Goal: Download file/media

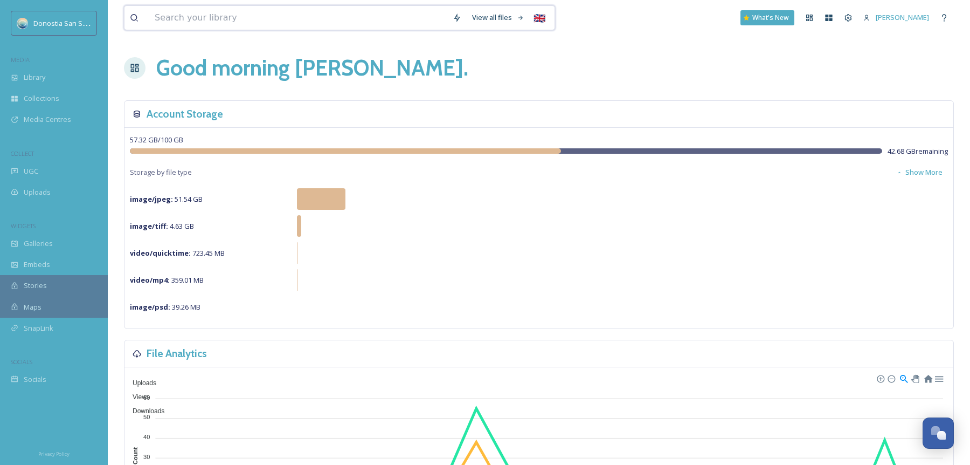
click at [248, 23] on input at bounding box center [298, 18] width 298 height 24
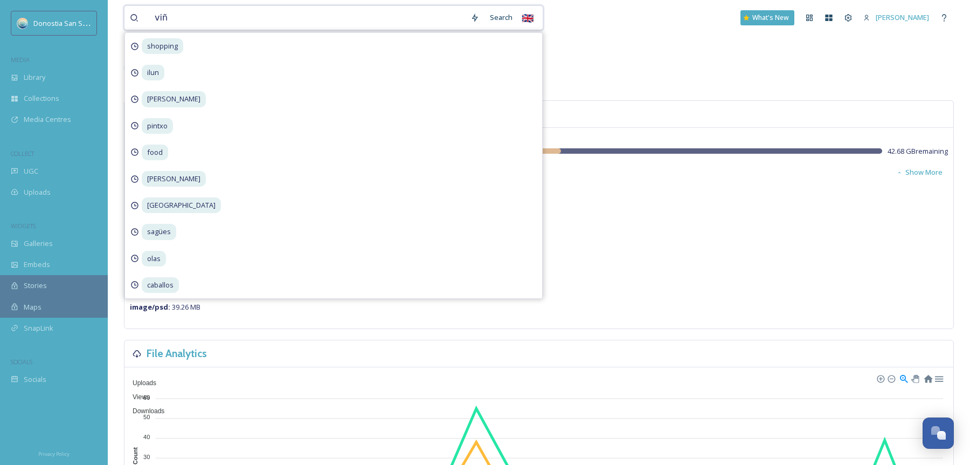
type input "viña"
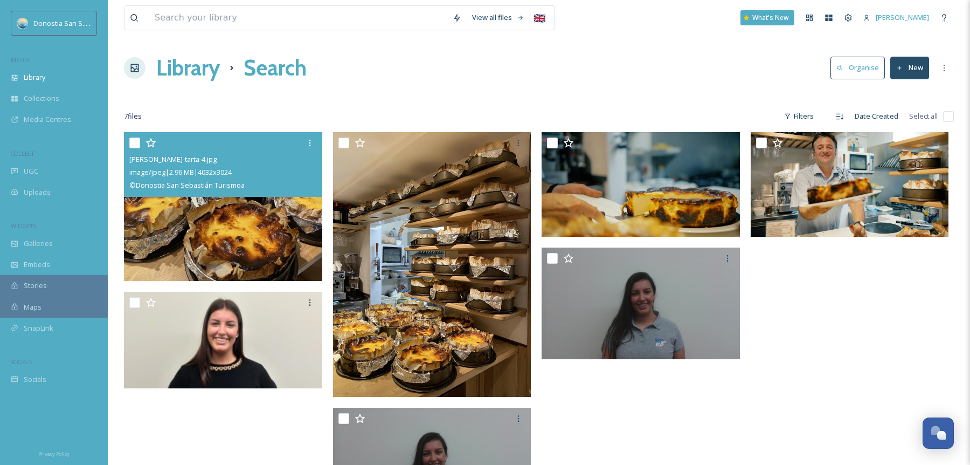
click at [213, 204] on img at bounding box center [223, 206] width 198 height 149
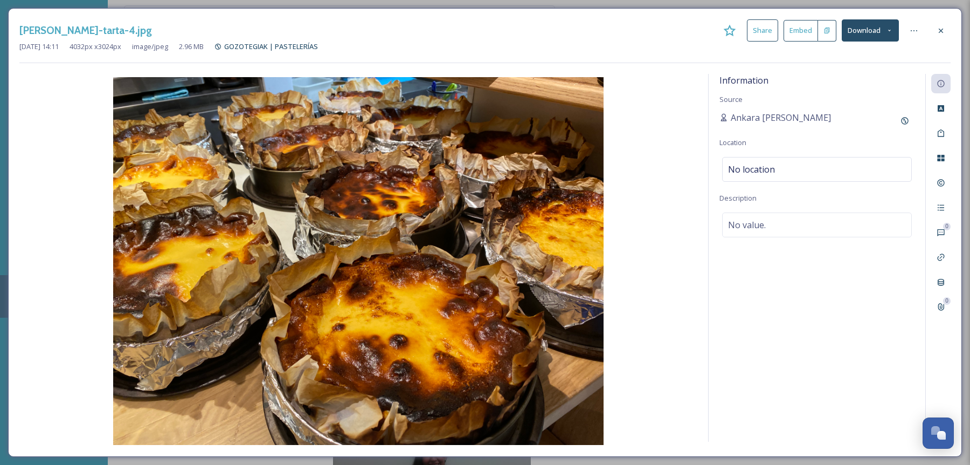
click at [874, 33] on button "Download" at bounding box center [870, 30] width 57 height 22
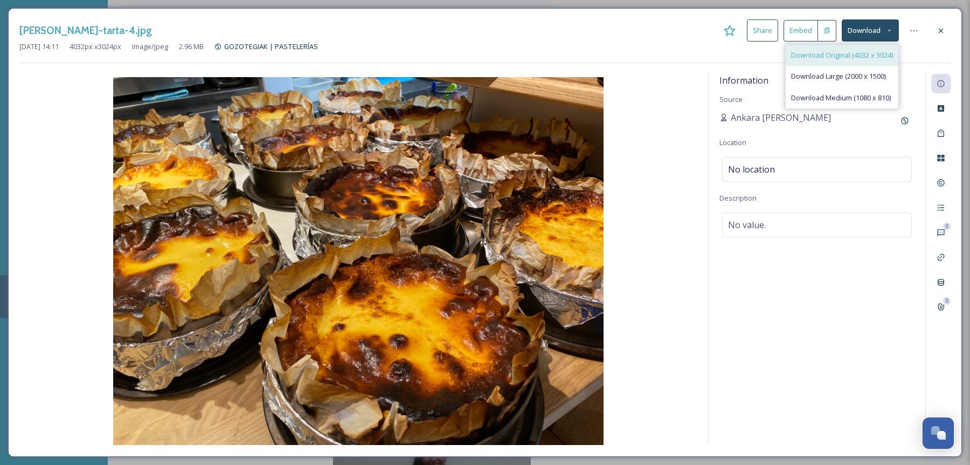
click at [863, 53] on span "Download Original (4032 x 3024)" at bounding box center [842, 55] width 102 height 10
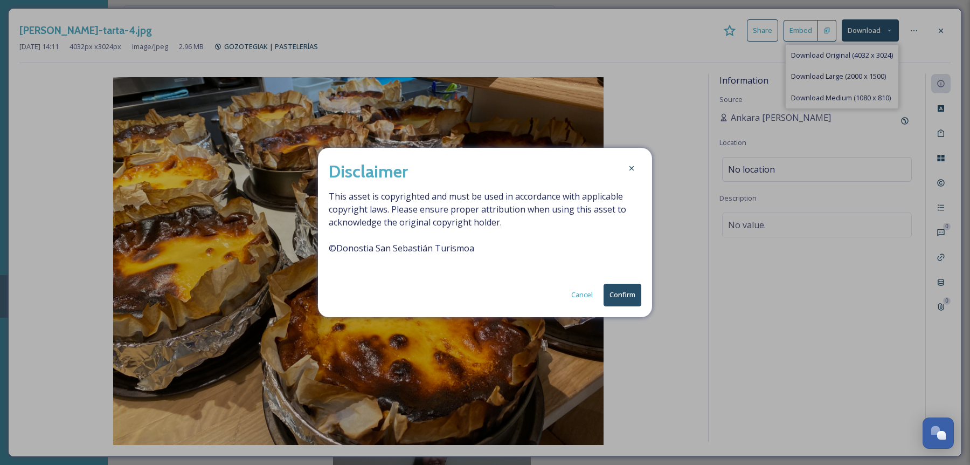
click at [622, 287] on button "Confirm" at bounding box center [623, 294] width 38 height 22
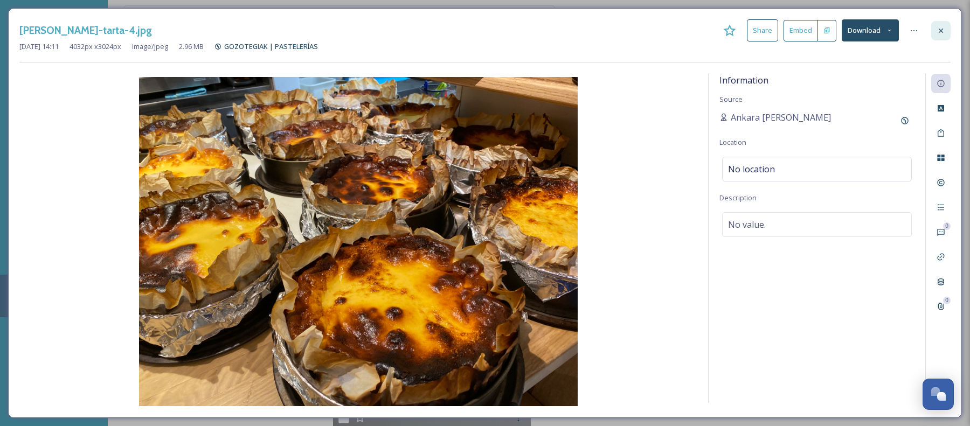
click at [939, 29] on icon at bounding box center [941, 30] width 9 height 9
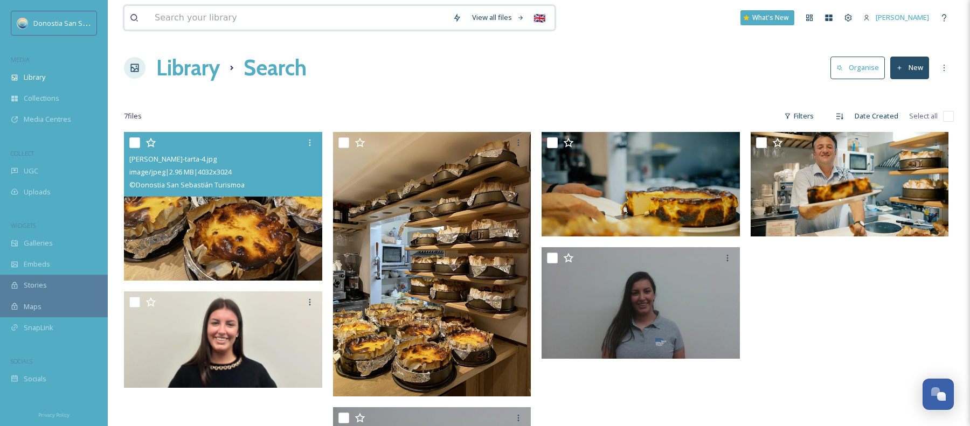
click at [412, 15] on input at bounding box center [298, 18] width 298 height 24
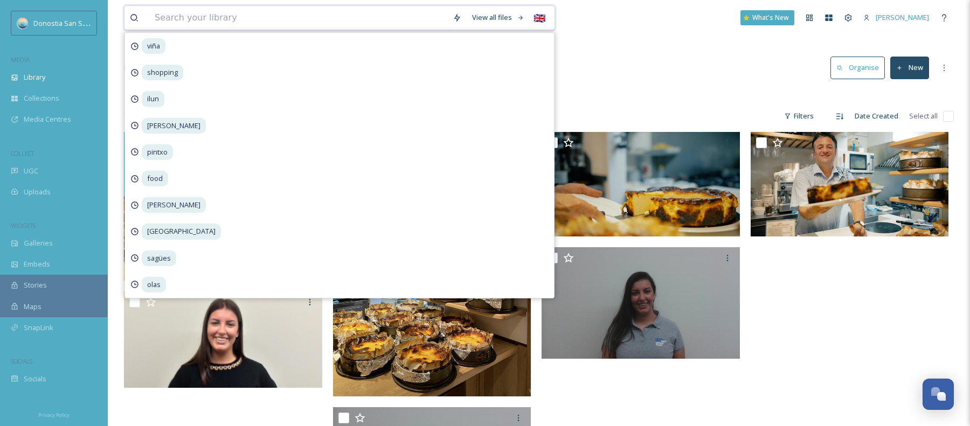
click at [412, 15] on input at bounding box center [298, 18] width 298 height 24
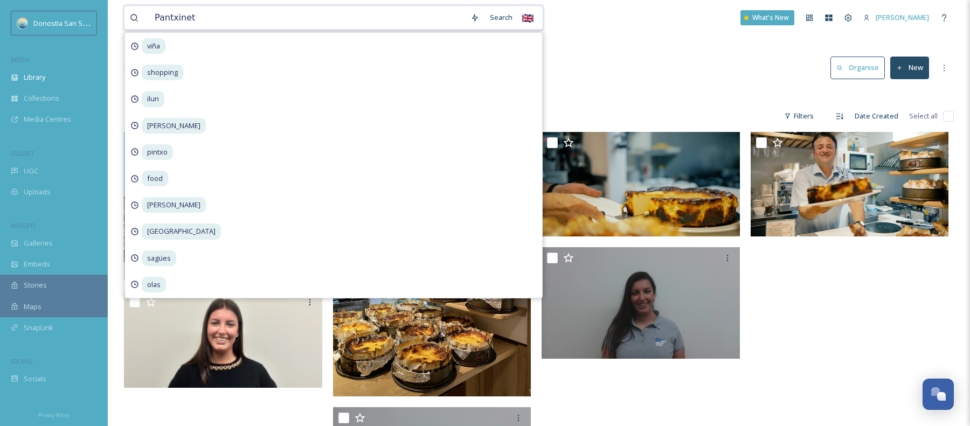
type input "Pantxineta"
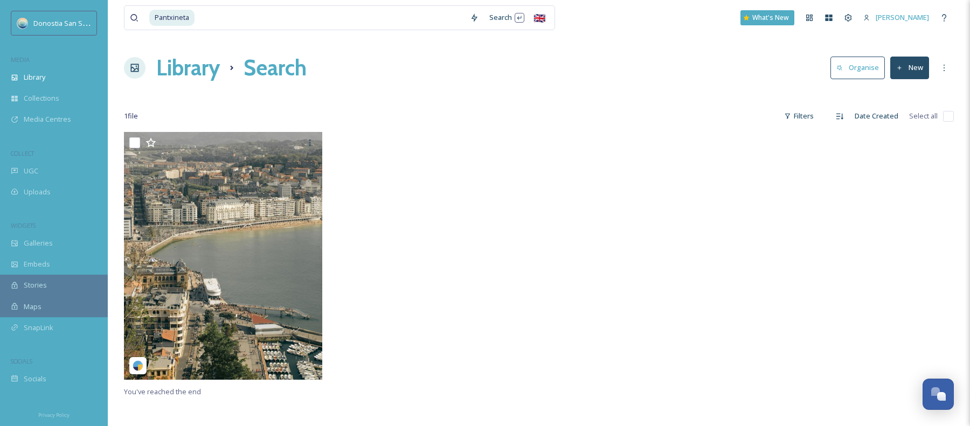
click at [374, 319] on div at bounding box center [435, 258] width 204 height 253
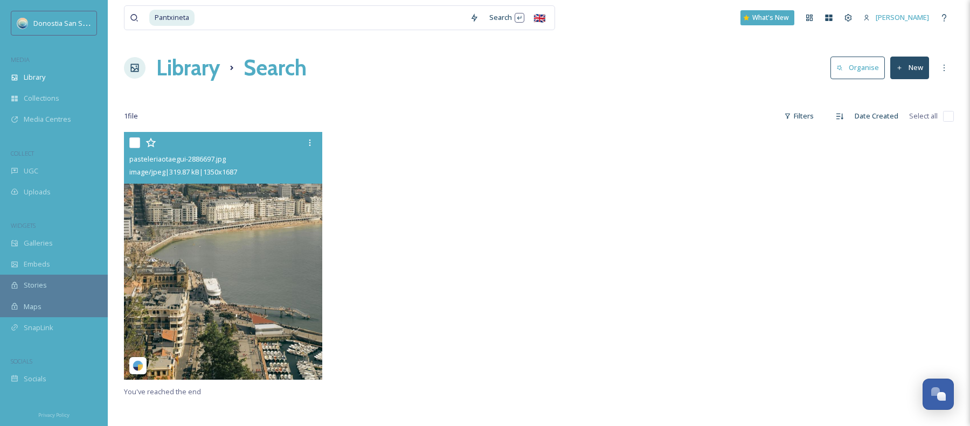
click at [281, 272] on img at bounding box center [223, 256] width 198 height 248
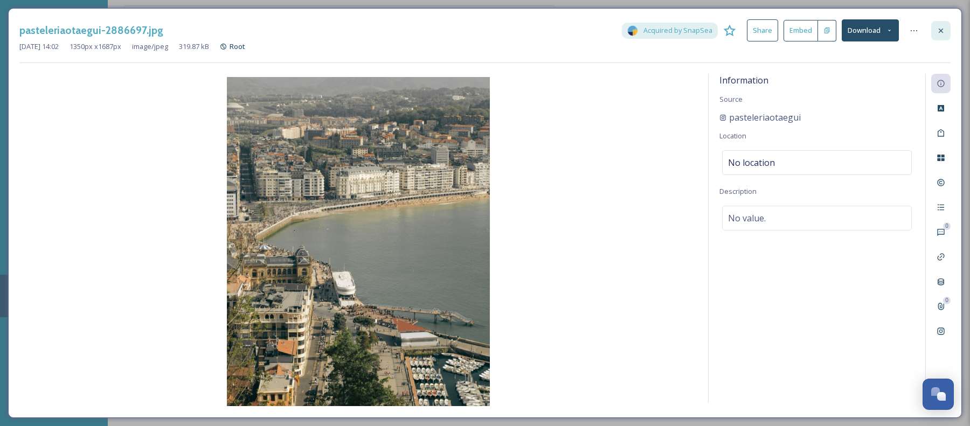
click at [939, 29] on icon at bounding box center [941, 30] width 9 height 9
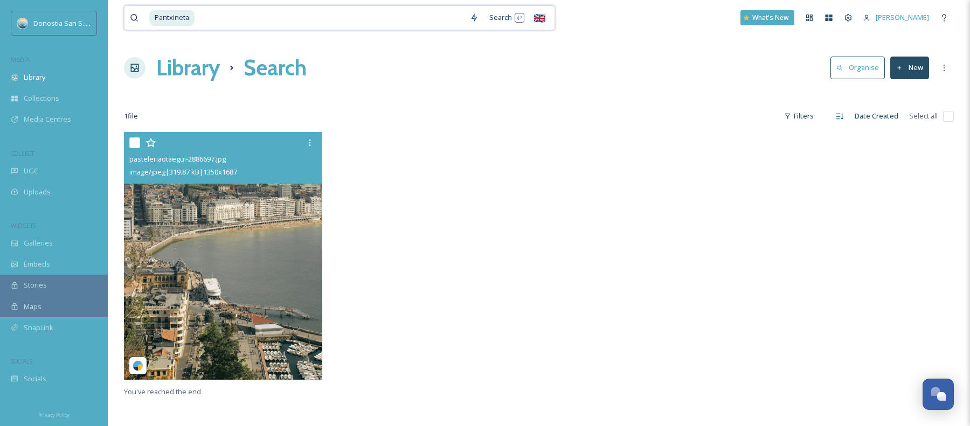
click at [377, 14] on input at bounding box center [330, 18] width 269 height 24
type input "P"
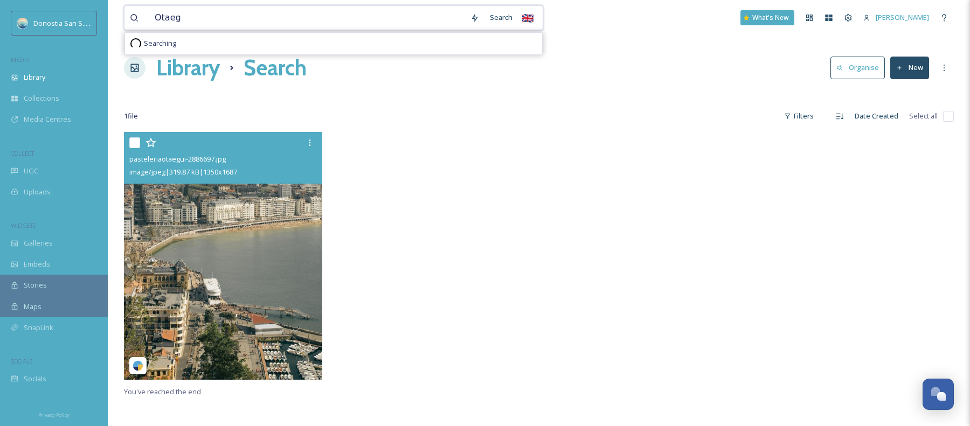
type input "Otaegi"
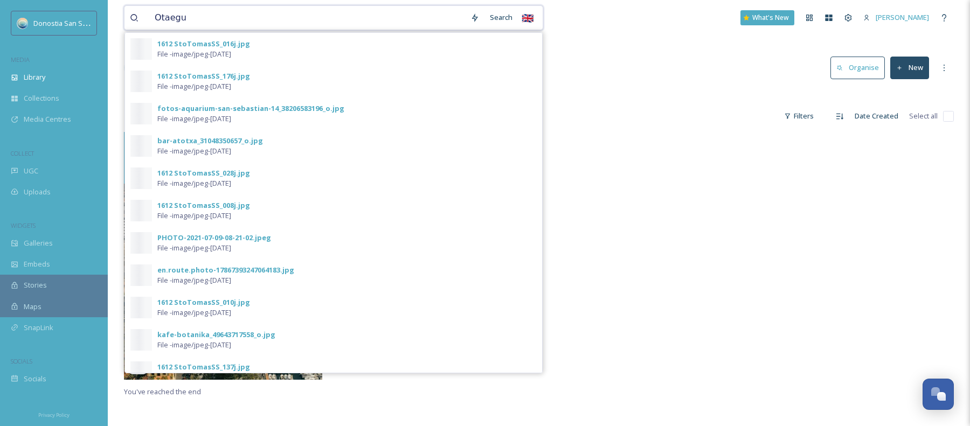
type input "Otaegui"
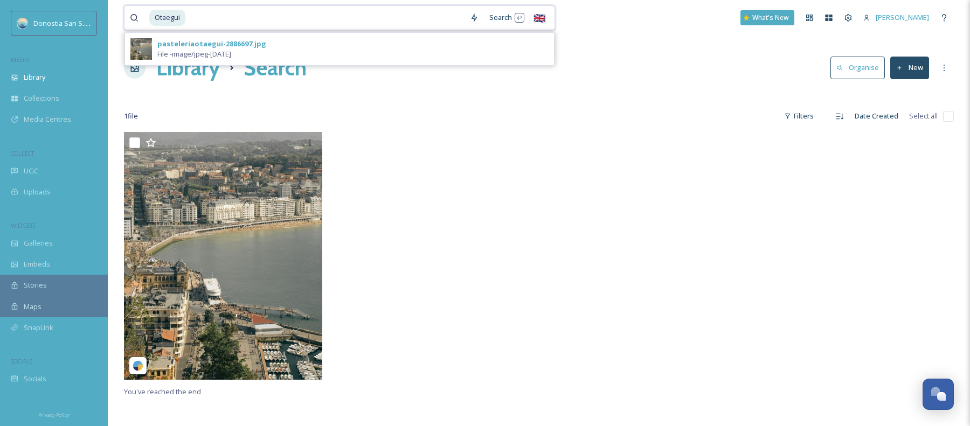
click at [320, 23] on input at bounding box center [325, 18] width 278 height 24
type input "O"
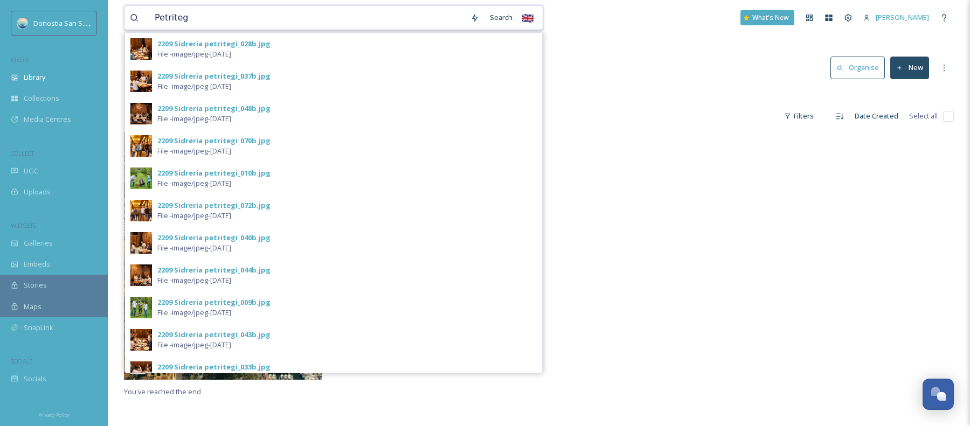
type input "Petritegi"
click at [244, 17] on input at bounding box center [326, 18] width 276 height 24
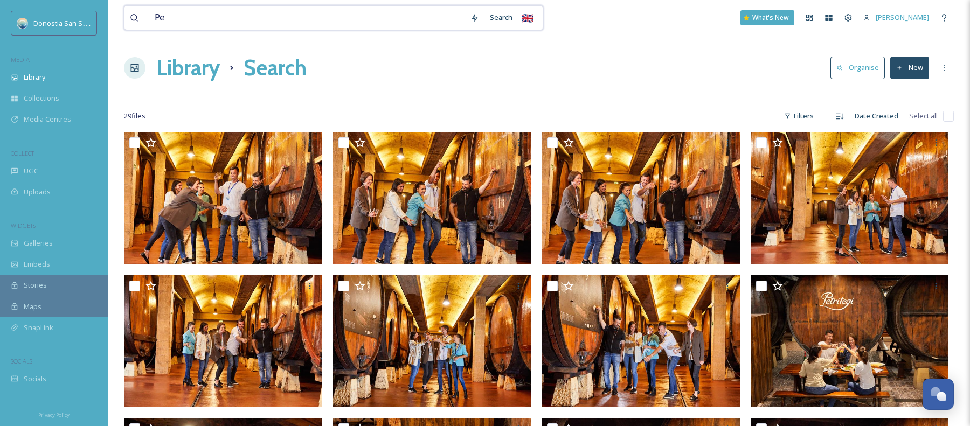
type input "P"
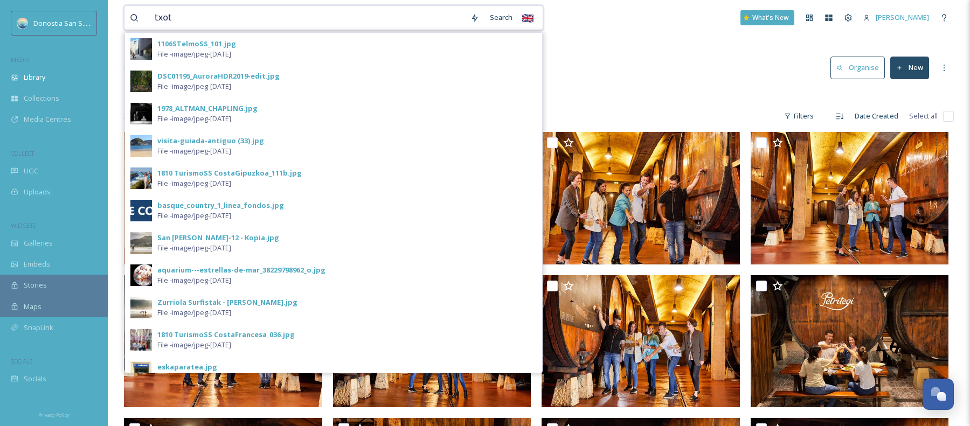
type input "txotx"
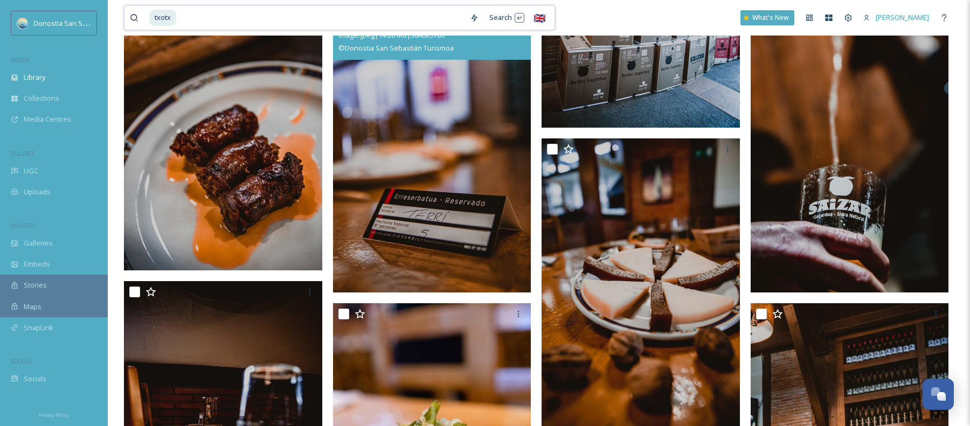
scroll to position [447, 0]
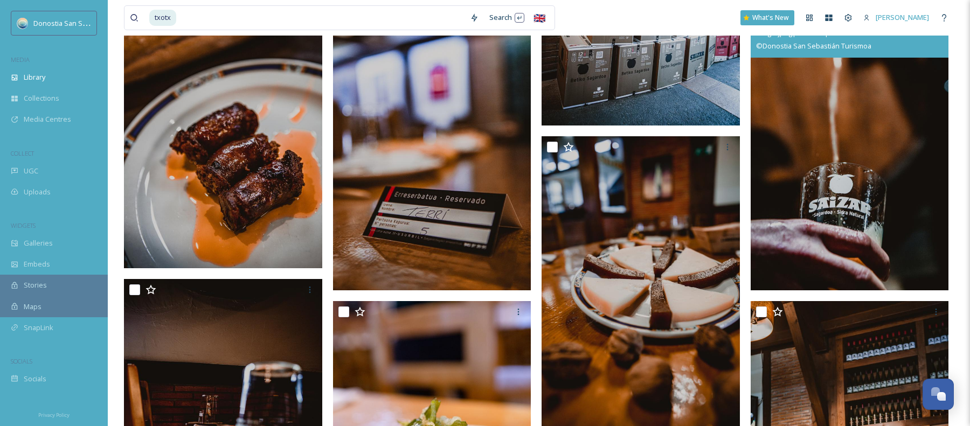
click at [780, 105] on img at bounding box center [850, 142] width 198 height 298
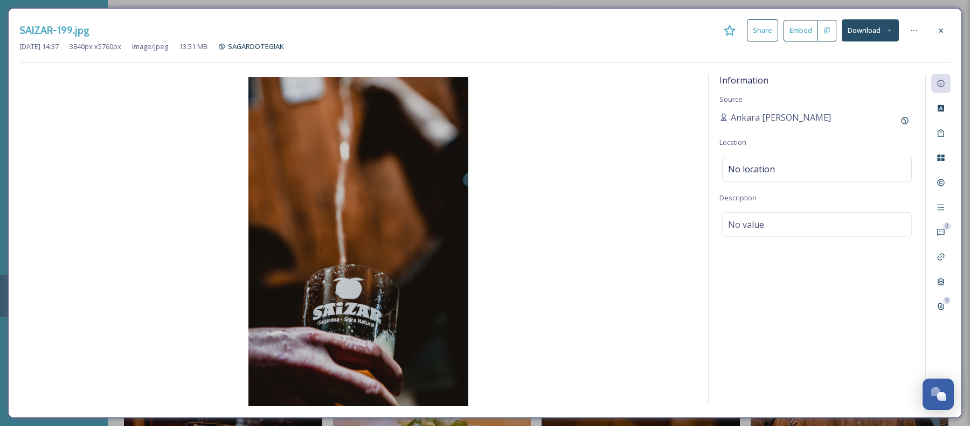
click at [875, 30] on button "Download" at bounding box center [870, 30] width 57 height 22
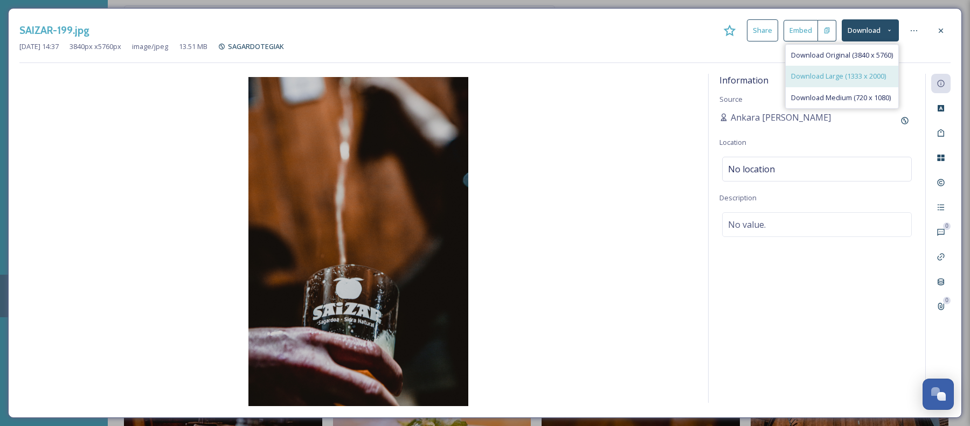
click at [864, 72] on span "Download Large (1333 x 2000)" at bounding box center [838, 76] width 95 height 10
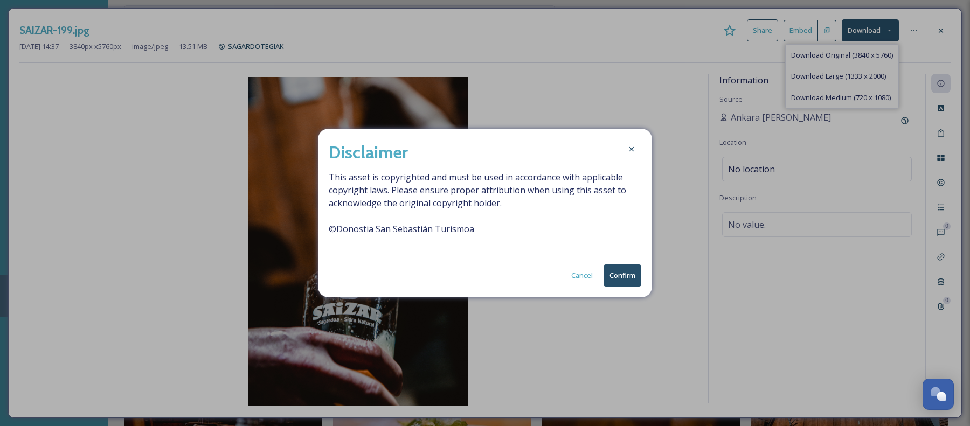
click at [622, 267] on button "Confirm" at bounding box center [623, 276] width 38 height 22
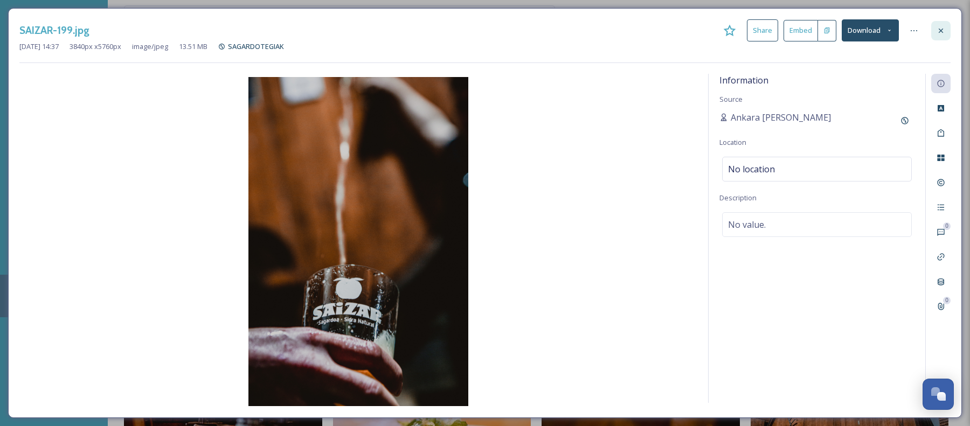
click at [938, 29] on icon at bounding box center [941, 30] width 9 height 9
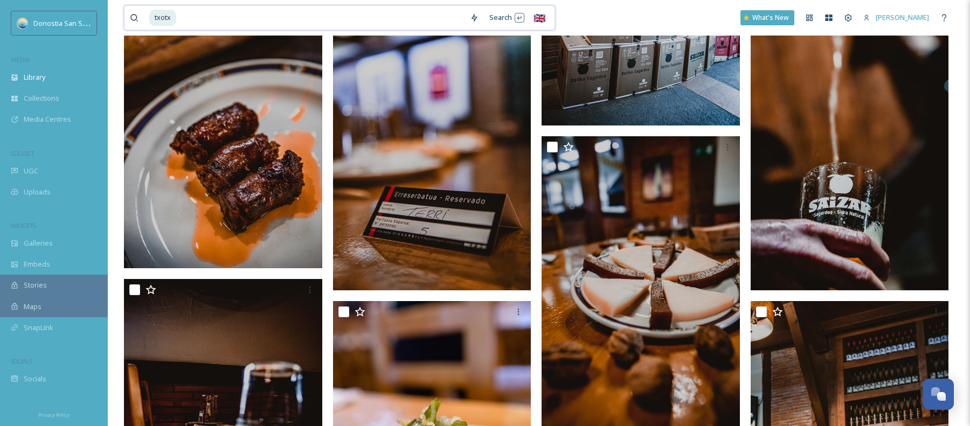
click at [342, 15] on input at bounding box center [320, 18] width 287 height 24
type input "t"
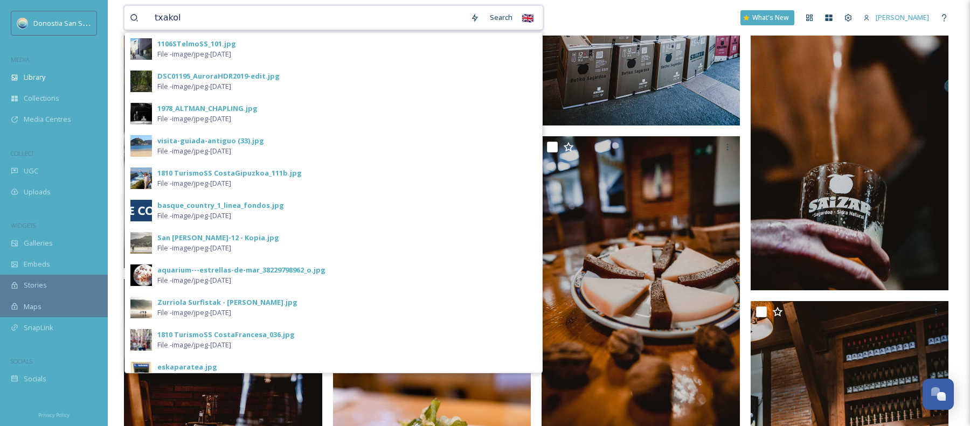
type input "txakoli"
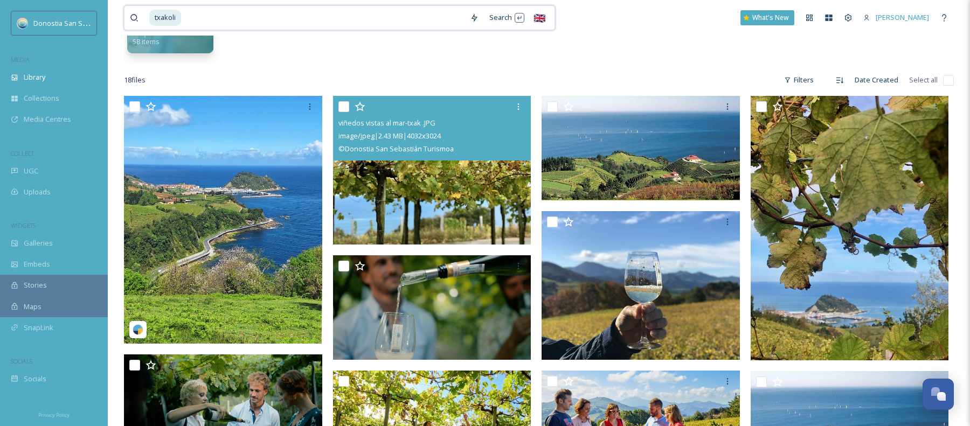
scroll to position [200, 0]
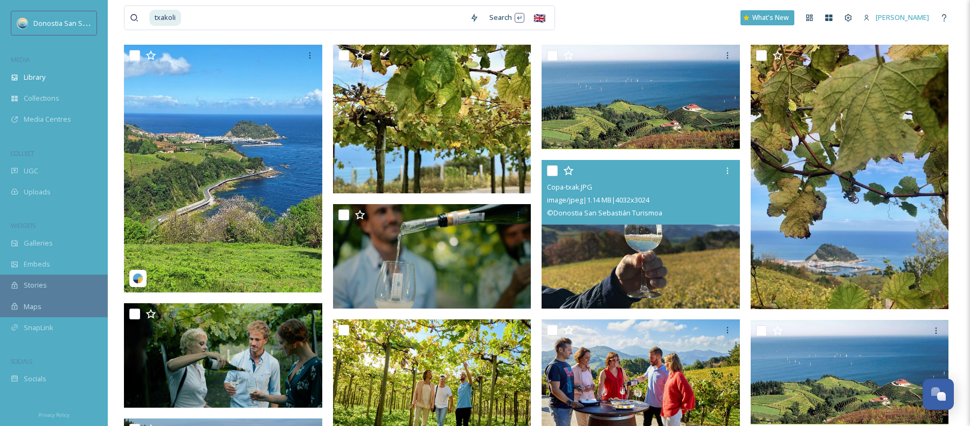
click at [686, 253] on img at bounding box center [641, 234] width 198 height 149
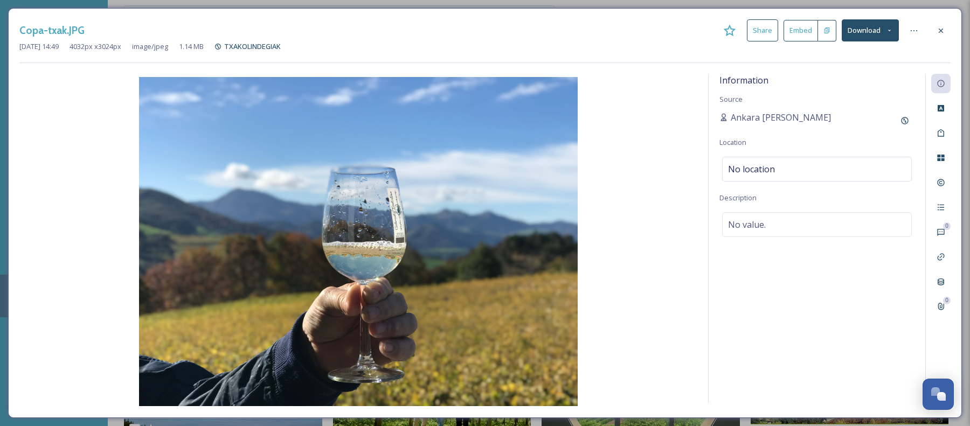
click at [872, 39] on button "Download" at bounding box center [870, 30] width 57 height 22
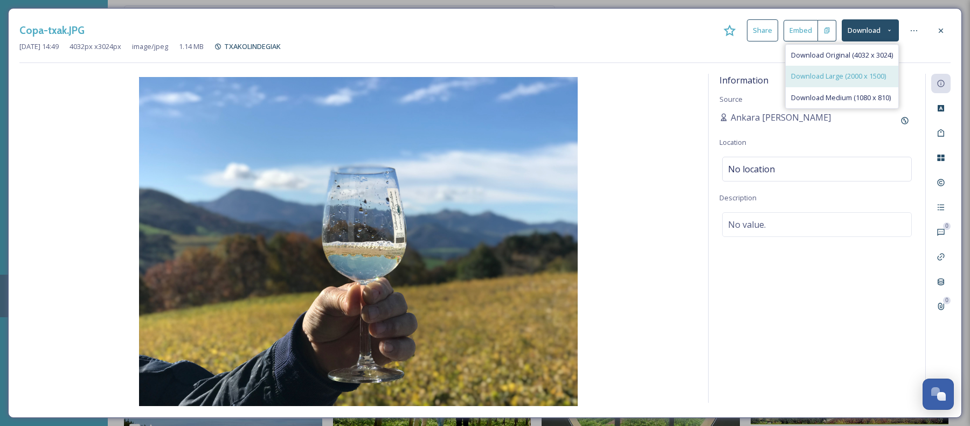
click at [854, 68] on div "Download Large (2000 x 1500)" at bounding box center [842, 76] width 113 height 21
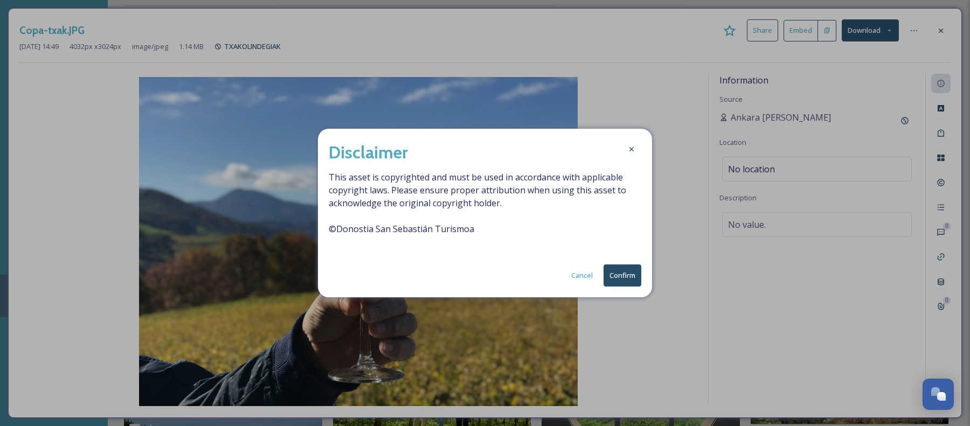
click at [619, 275] on button "Confirm" at bounding box center [623, 276] width 38 height 22
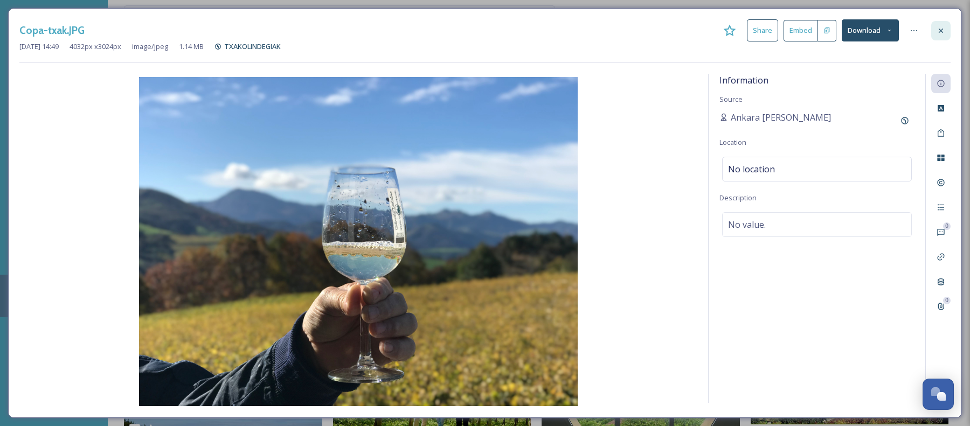
click at [939, 30] on icon at bounding box center [941, 30] width 9 height 9
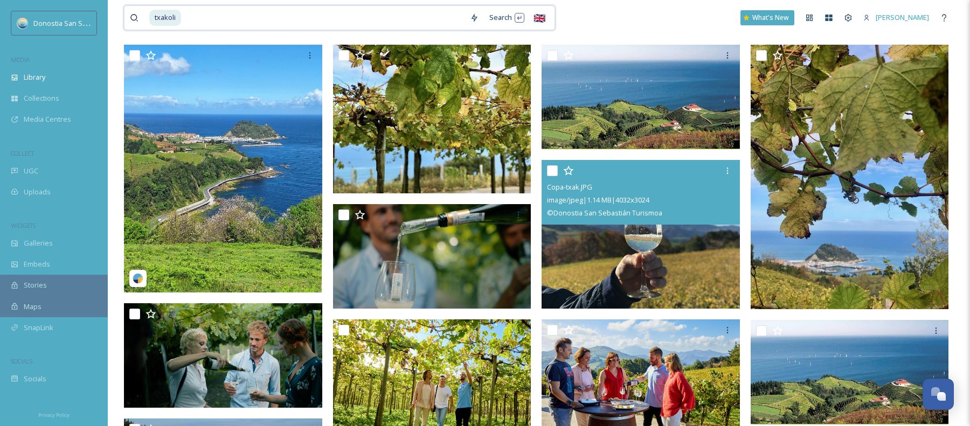
click at [356, 21] on input at bounding box center [323, 18] width 282 height 24
type input "t"
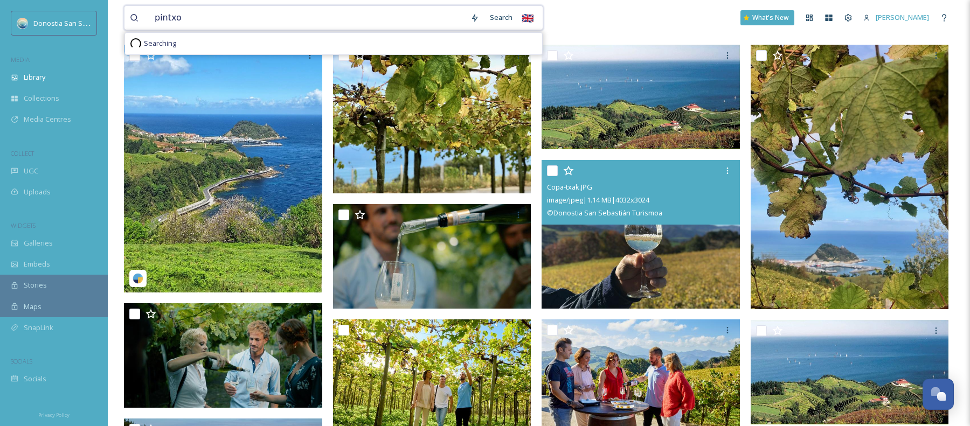
type input "pintxos"
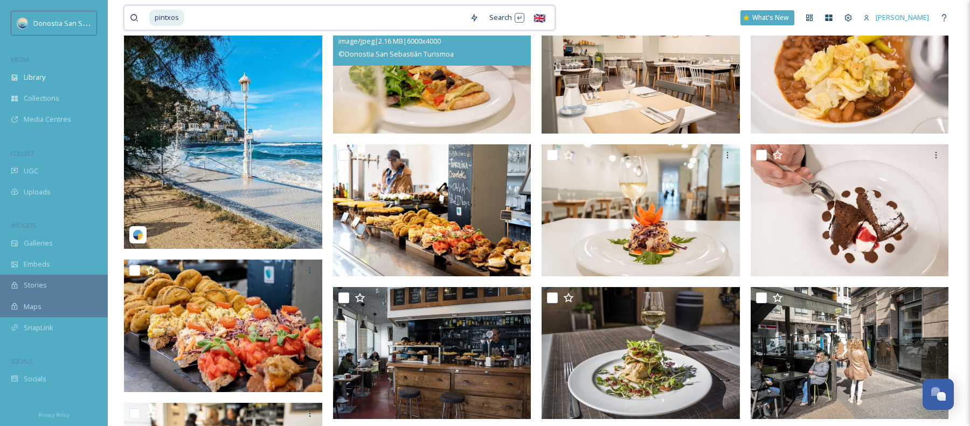
scroll to position [295, 0]
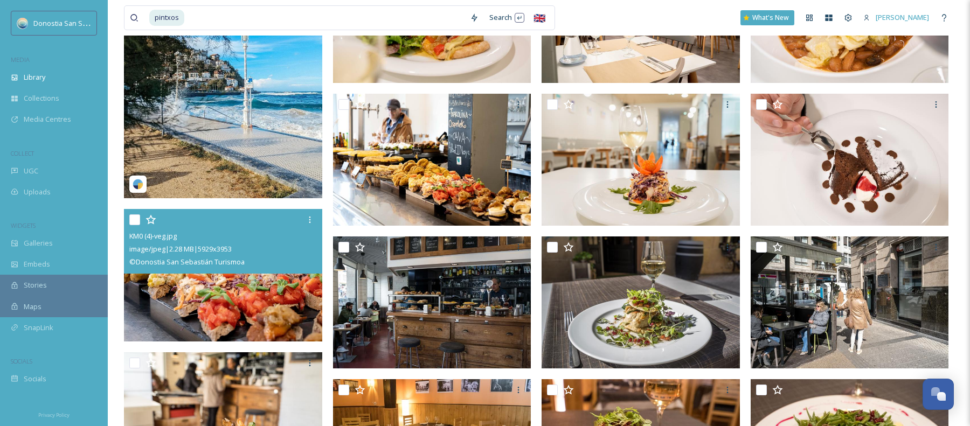
click at [250, 273] on img at bounding box center [223, 275] width 198 height 133
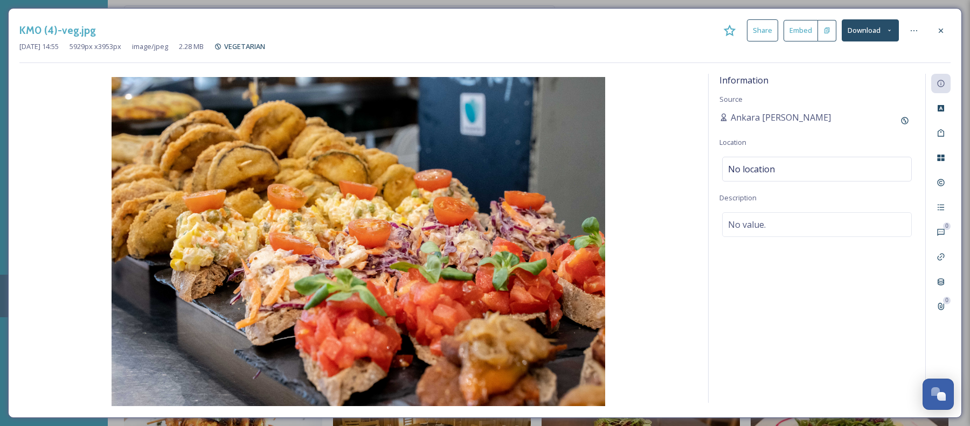
click at [867, 26] on button "Download" at bounding box center [870, 30] width 57 height 22
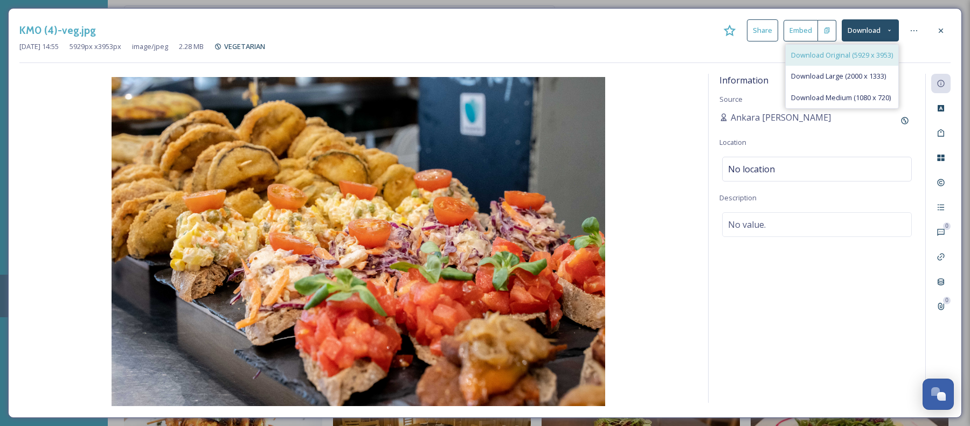
click at [855, 56] on span "Download Original (5929 x 3953)" at bounding box center [842, 55] width 102 height 10
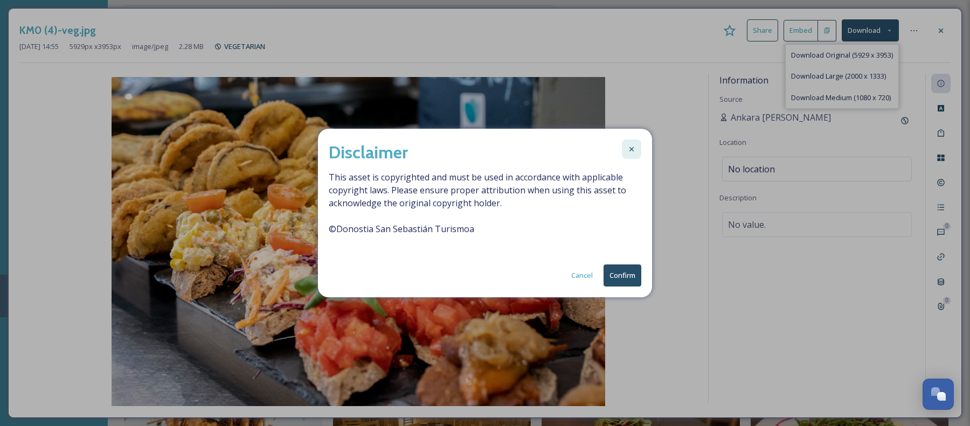
click at [637, 147] on div at bounding box center [631, 149] width 19 height 19
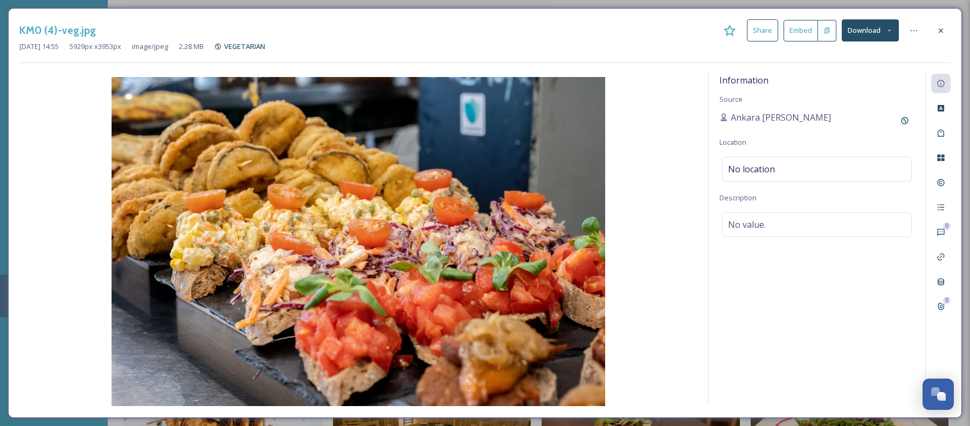
click at [877, 34] on button "Download" at bounding box center [870, 30] width 57 height 22
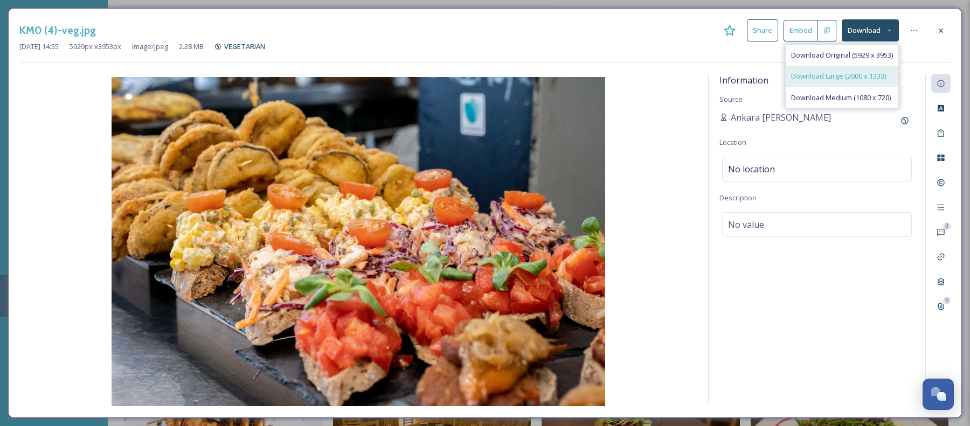
click at [864, 74] on span "Download Large (2000 x 1333)" at bounding box center [838, 76] width 95 height 10
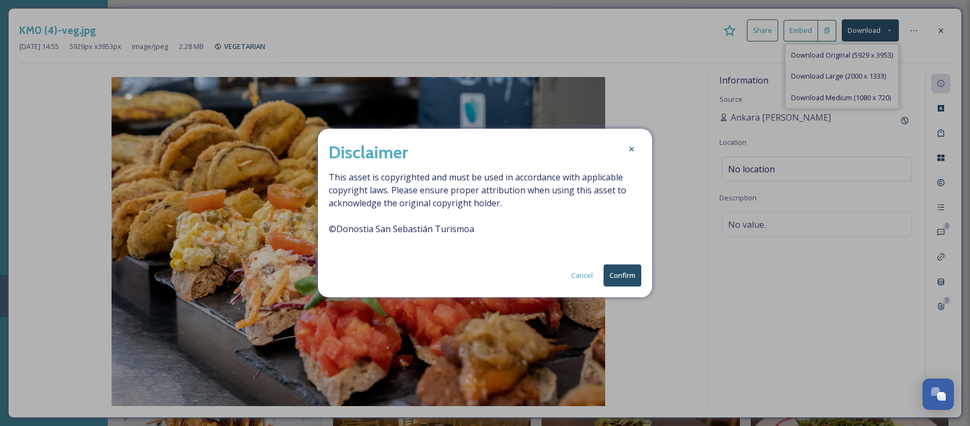
click at [632, 279] on button "Confirm" at bounding box center [623, 276] width 38 height 22
